Goal: Find specific page/section: Find specific page/section

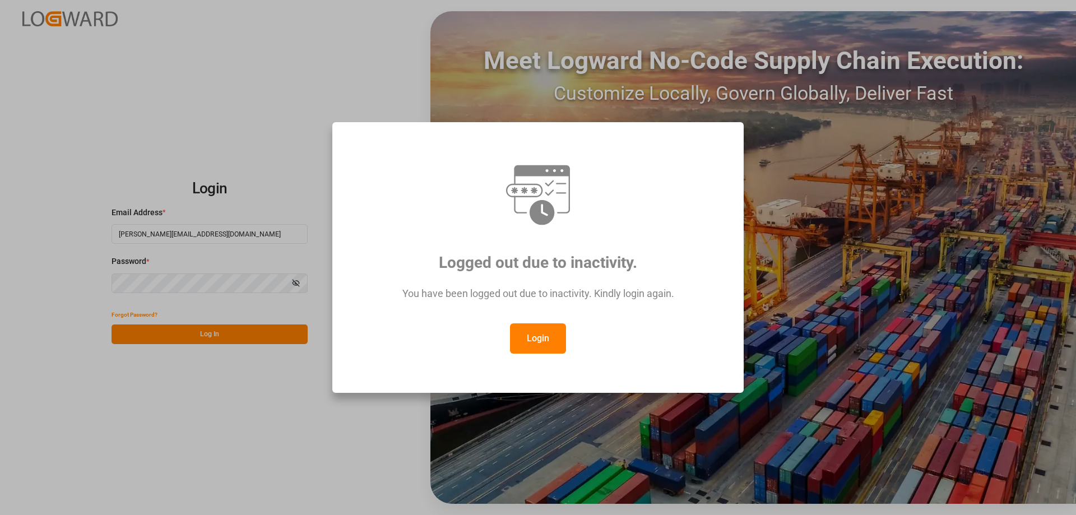
click at [537, 336] on button "Login" at bounding box center [538, 338] width 56 height 30
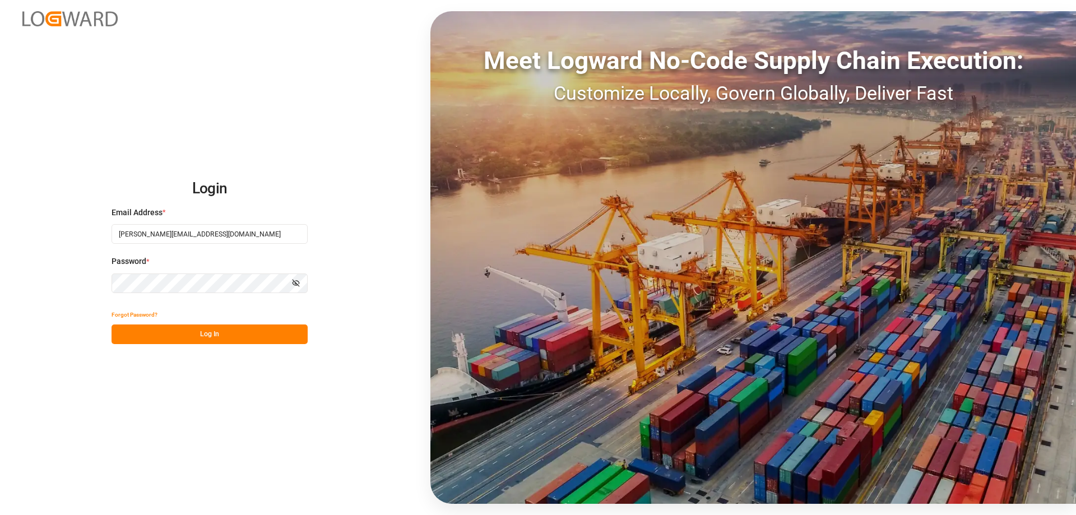
click at [212, 331] on button "Log In" at bounding box center [210, 334] width 196 height 20
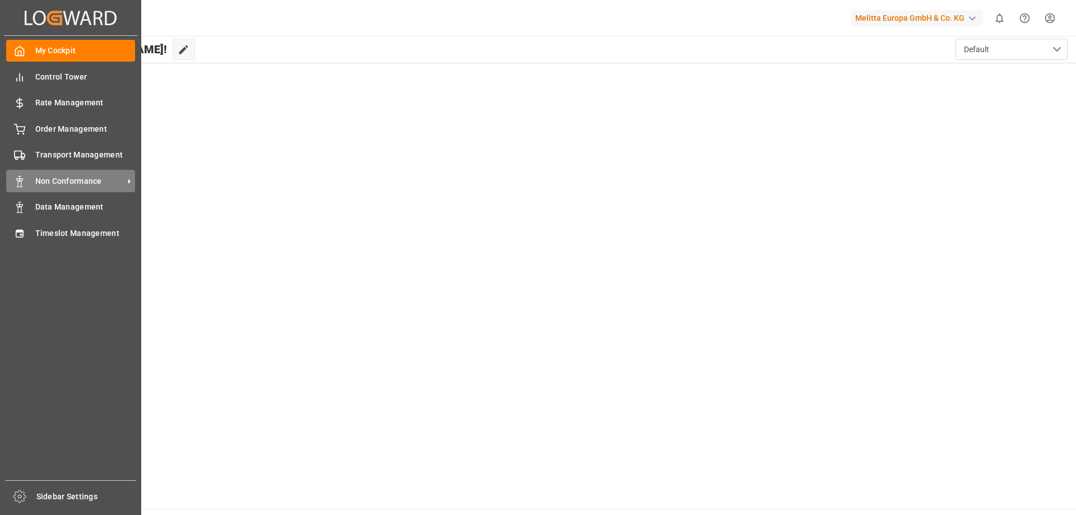
click at [66, 179] on span "Non Conformance" at bounding box center [79, 181] width 89 height 12
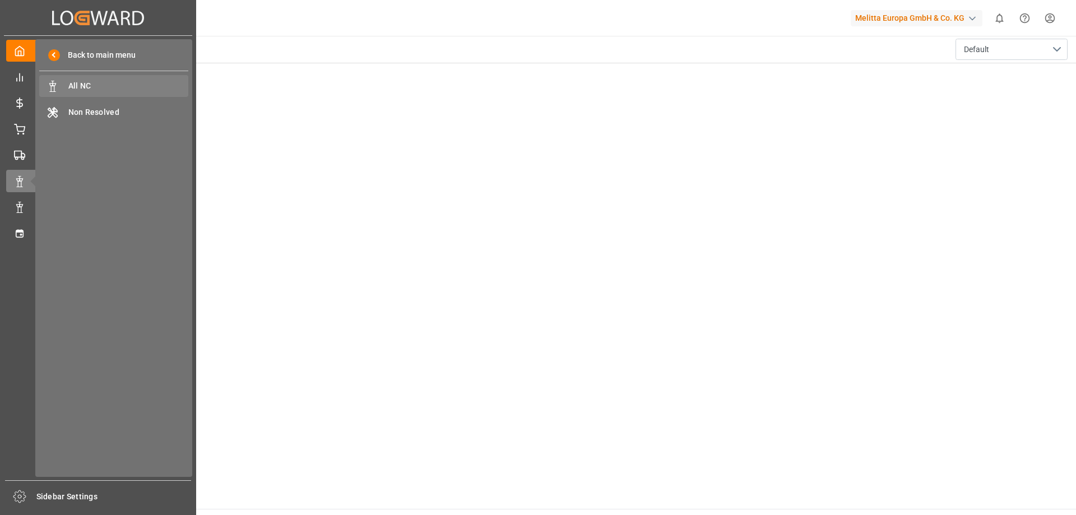
click at [128, 86] on span "All NC" at bounding box center [128, 86] width 120 height 12
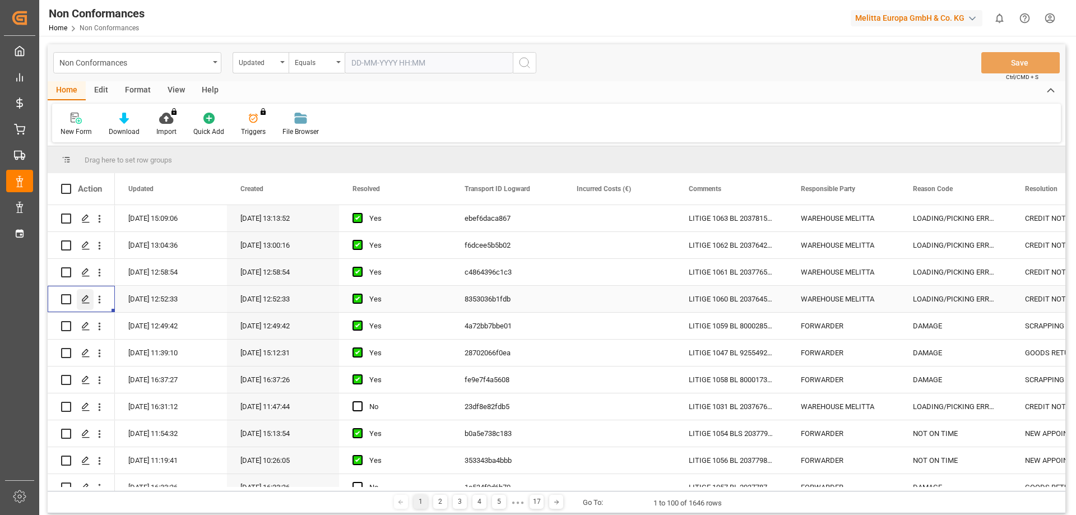
click at [81, 293] on div "Press SPACE to select this row." at bounding box center [85, 299] width 17 height 21
